Goal: Task Accomplishment & Management: Use online tool/utility

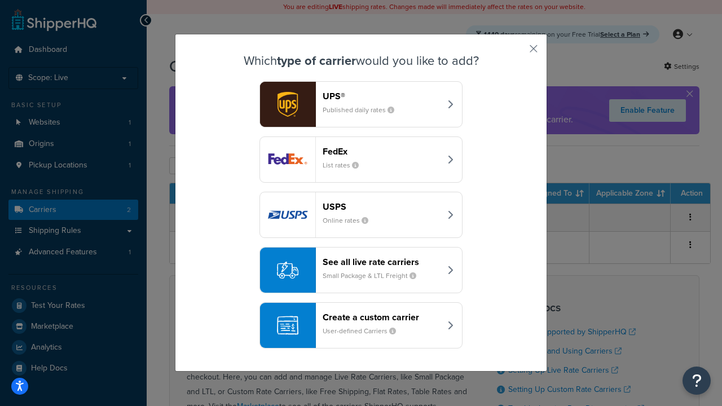
click at [361, 326] on div "Create a custom carrier User-defined Carriers" at bounding box center [382, 325] width 118 height 27
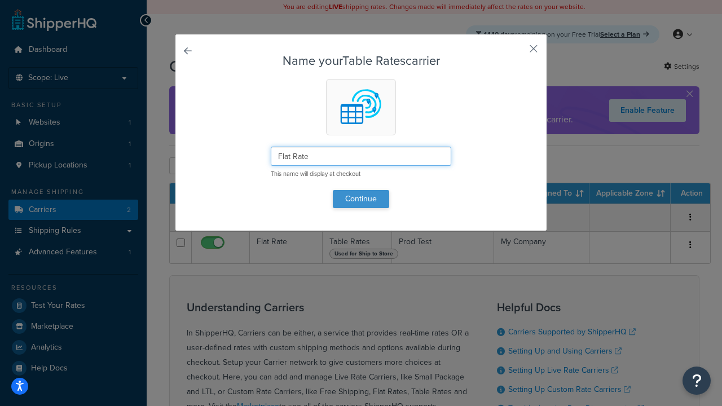
type input "Flat Rate"
click at [361, 199] on button "Continue" at bounding box center [361, 199] width 56 height 18
